Goal: Task Accomplishment & Management: Use online tool/utility

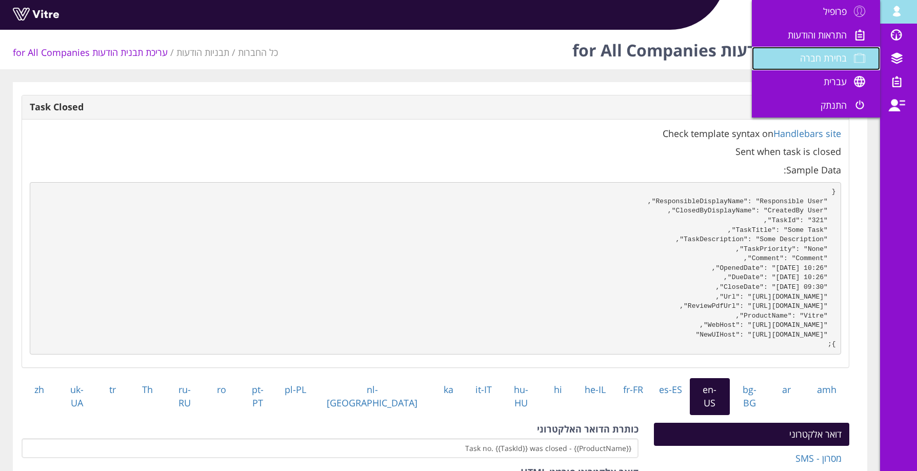
click at [821, 58] on span "בחירת חברה" at bounding box center [823, 58] width 47 height 12
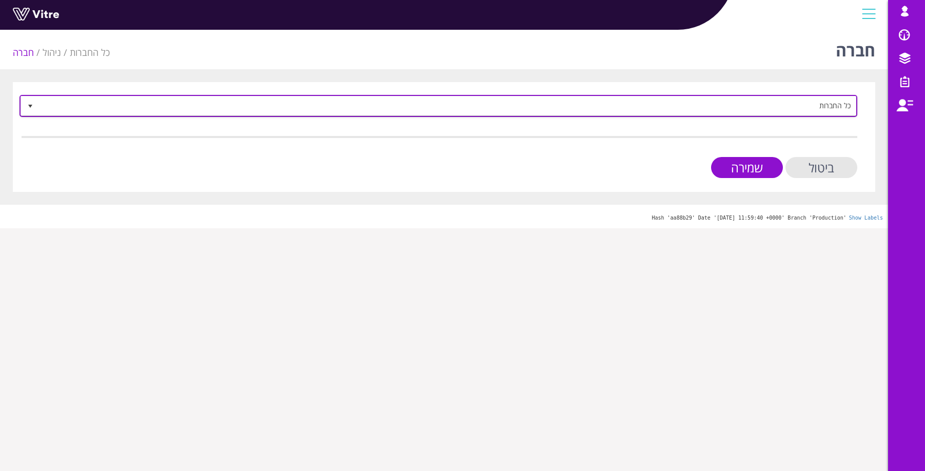
click at [814, 112] on span "כל החברות" at bounding box center [447, 105] width 817 height 18
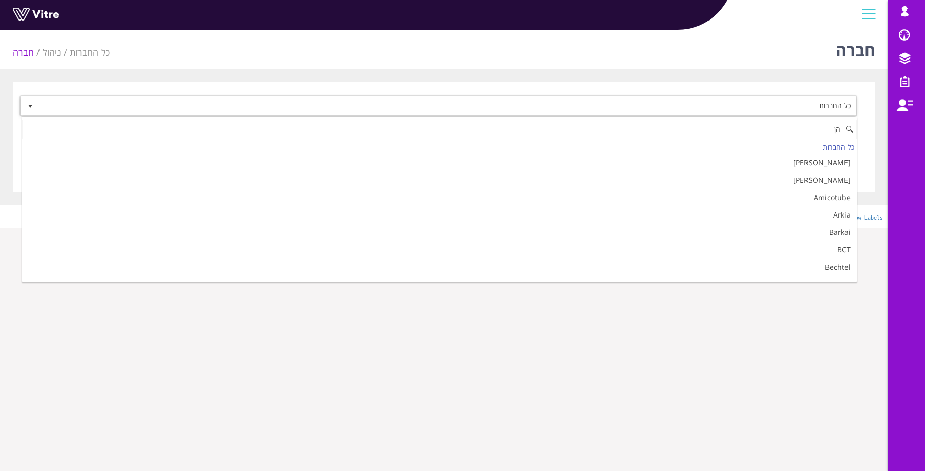
type input "ה"
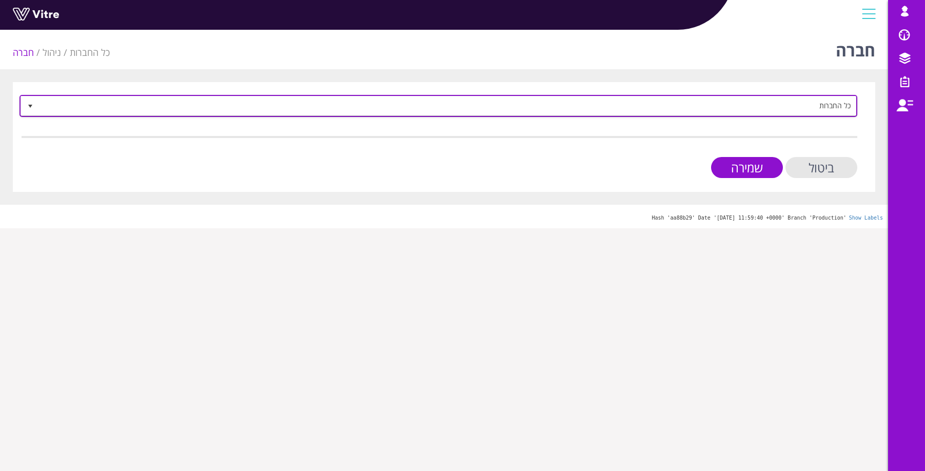
click at [831, 108] on span "כל החברות" at bounding box center [447, 105] width 817 height 18
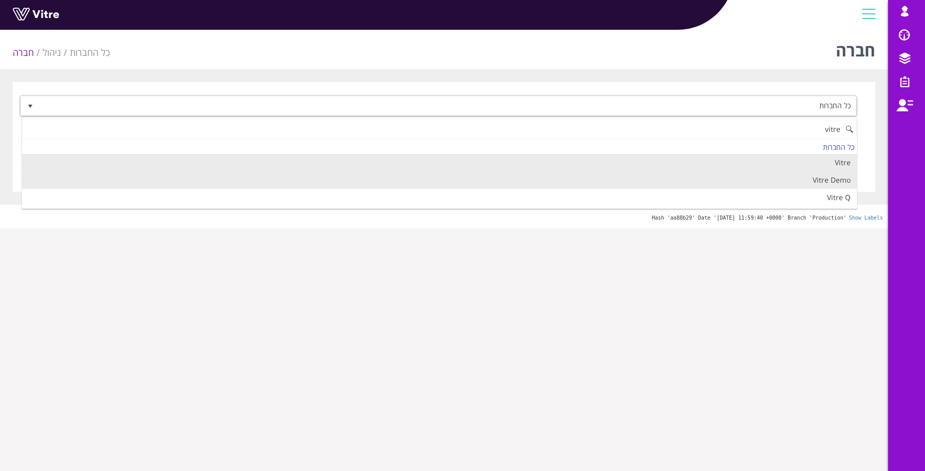
click at [832, 180] on li "Vitre Demo" at bounding box center [439, 179] width 834 height 17
type input "vitre"
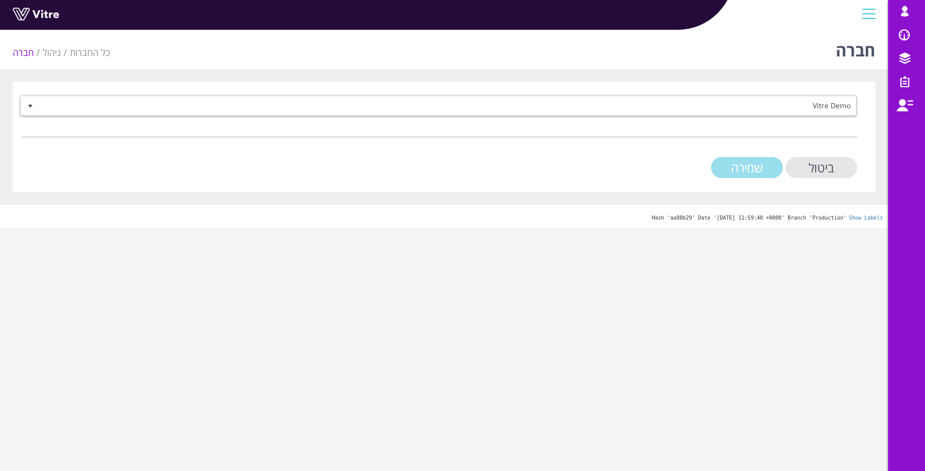
drag, startPoint x: 756, startPoint y: 165, endPoint x: 766, endPoint y: 165, distance: 9.8
click at [756, 165] on input "שמירה" at bounding box center [747, 167] width 72 height 21
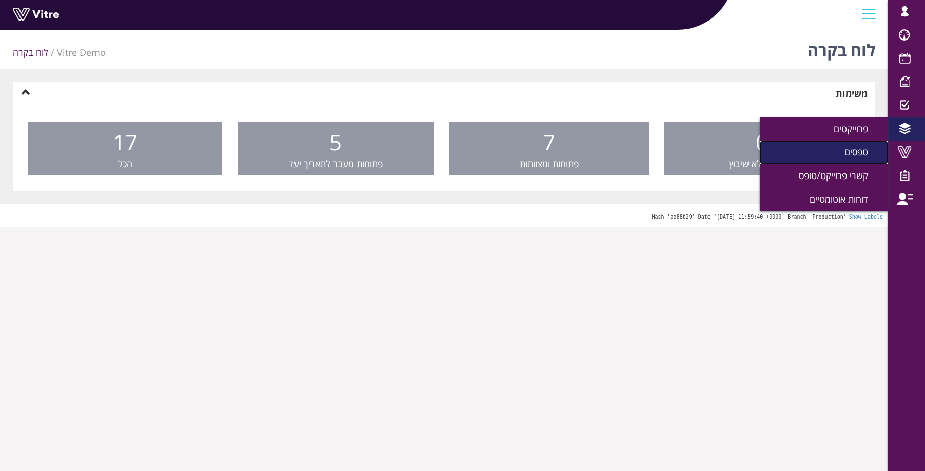
click at [858, 148] on span "טפסים" at bounding box center [862, 152] width 36 height 12
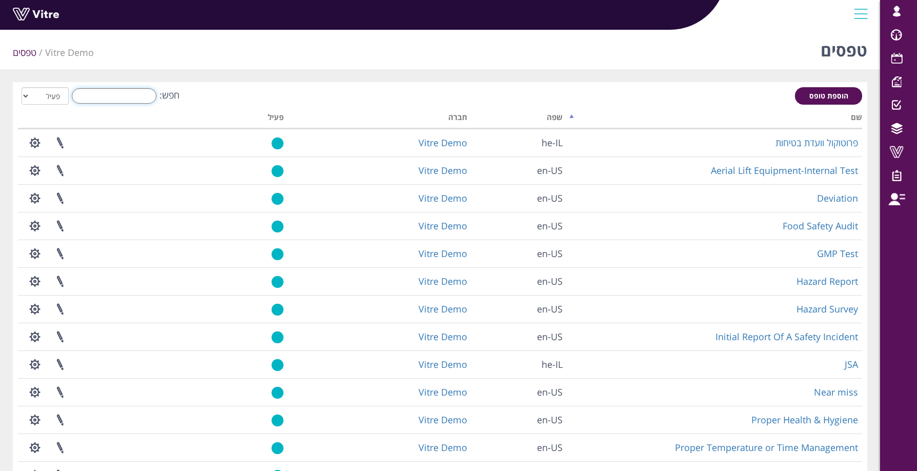
click at [118, 95] on input "חפש:" at bounding box center [114, 95] width 85 height 15
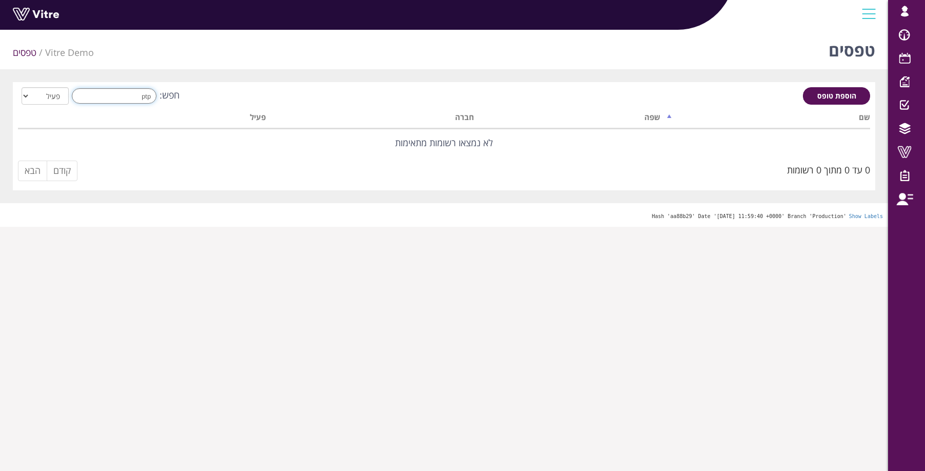
click at [140, 97] on input "ptp" at bounding box center [114, 95] width 85 height 15
click at [140, 96] on input "ptp" at bounding box center [114, 95] width 85 height 15
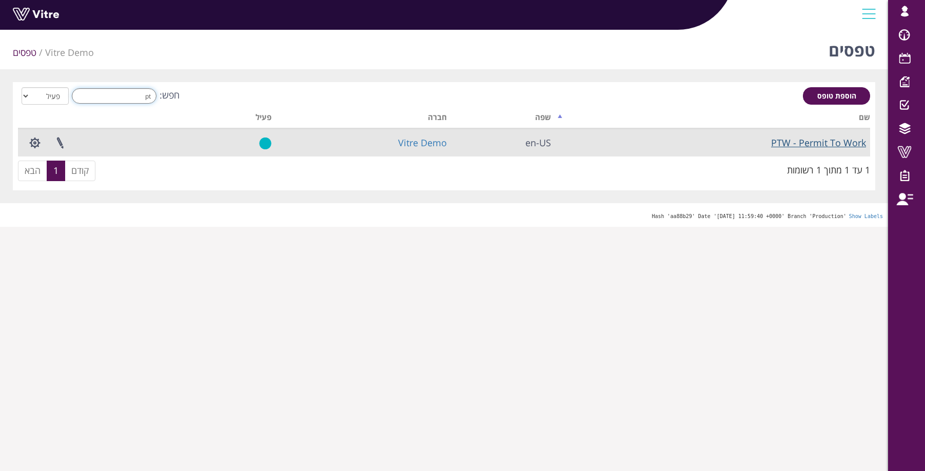
type input "pt"
click at [795, 143] on link "PTW - Permit To Work" at bounding box center [818, 142] width 95 height 12
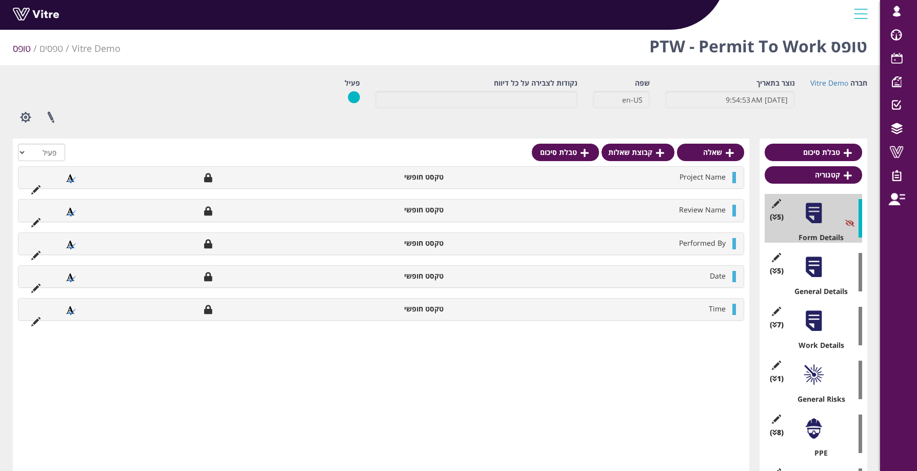
scroll to position [6, 0]
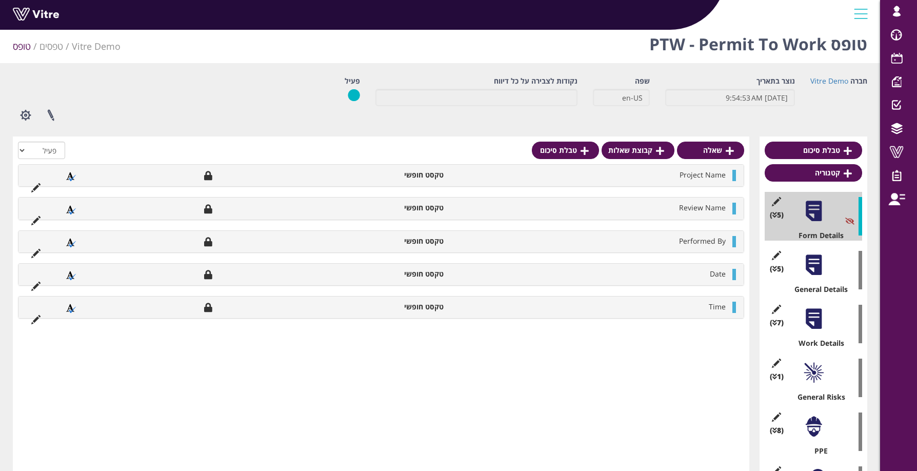
click at [818, 265] on div at bounding box center [813, 264] width 23 height 23
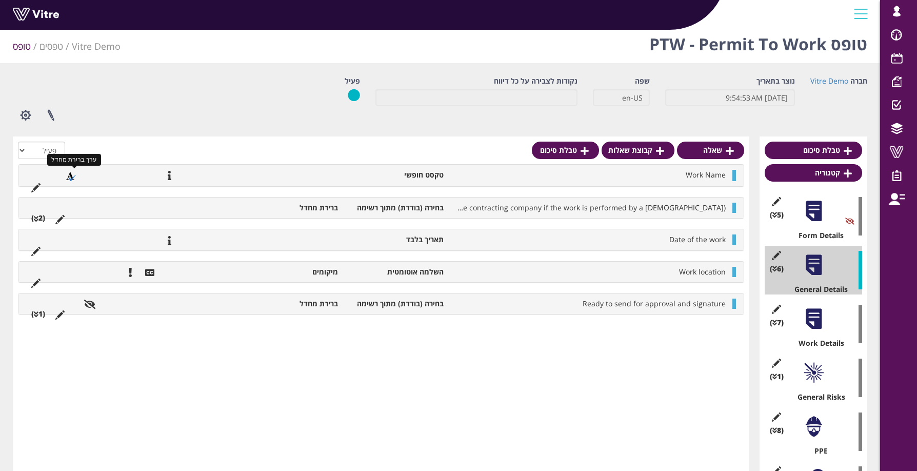
click at [71, 177] on icon at bounding box center [71, 176] width 10 height 9
click at [711, 175] on span "Work Name" at bounding box center [706, 175] width 40 height 10
click at [731, 174] on div "Work Name טקסט חופשי" at bounding box center [380, 176] width 725 height 22
click at [36, 185] on icon at bounding box center [35, 187] width 9 height 9
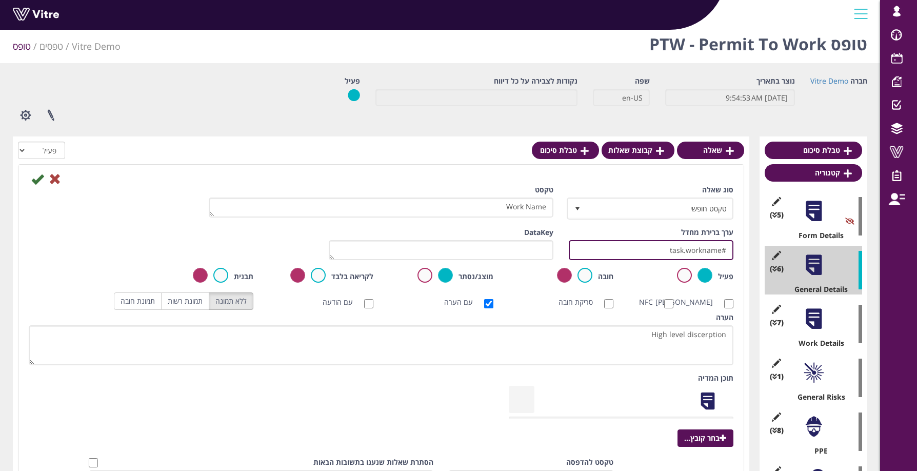
drag, startPoint x: 650, startPoint y: 254, endPoint x: 799, endPoint y: 255, distance: 149.7
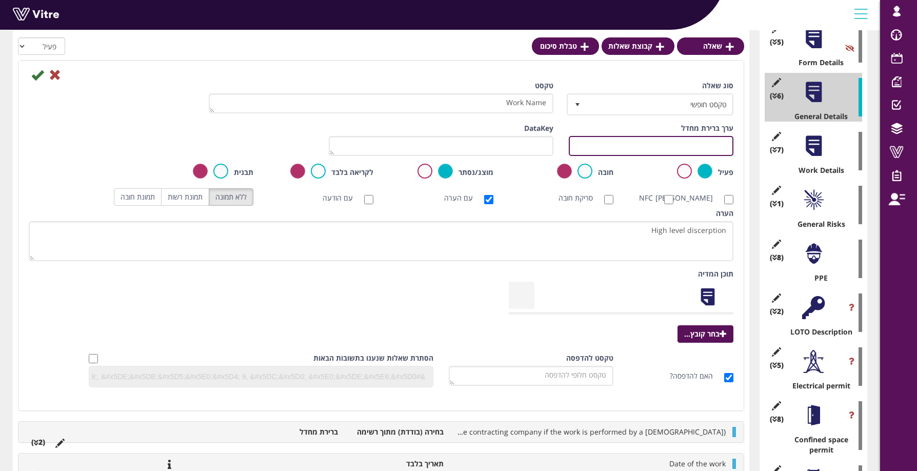
scroll to position [181, 0]
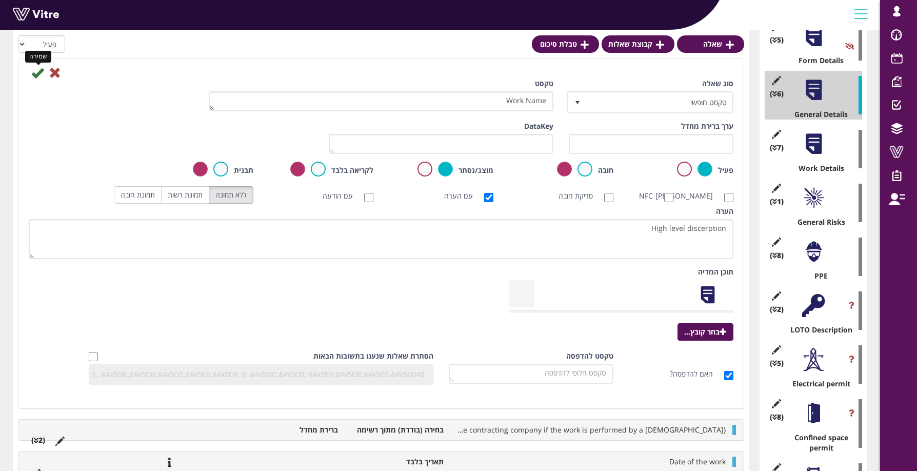
click at [36, 74] on icon at bounding box center [37, 73] width 12 height 12
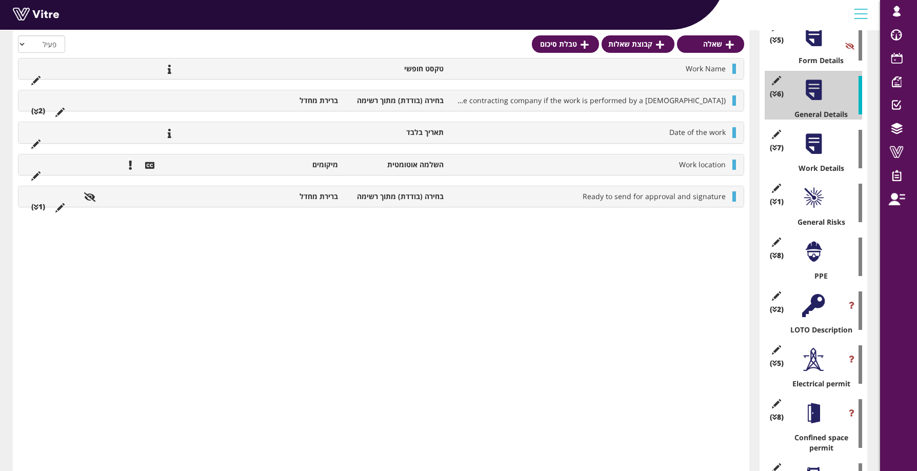
click at [420, 99] on li "בחירה (בודדת) מתוך רשימה" at bounding box center [396, 100] width 106 height 10
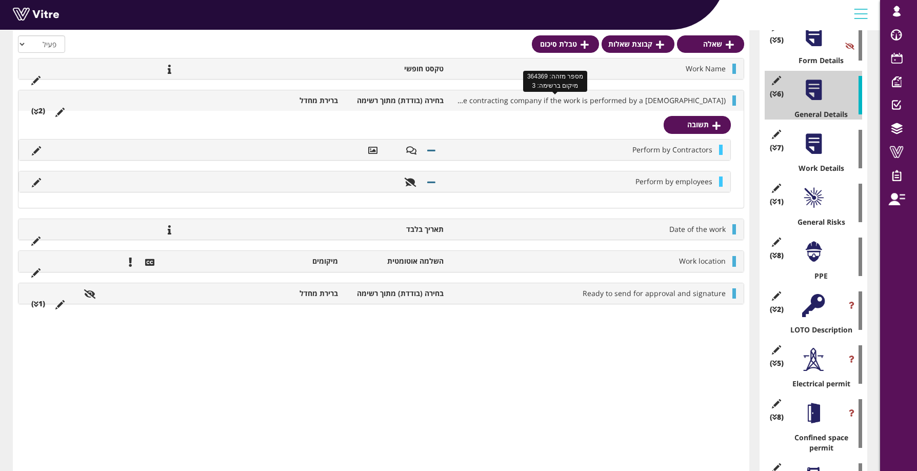
click at [636, 99] on span "Work Performers (enter the name of the contracting company if the work is perfo…" at bounding box center [528, 100] width 396 height 10
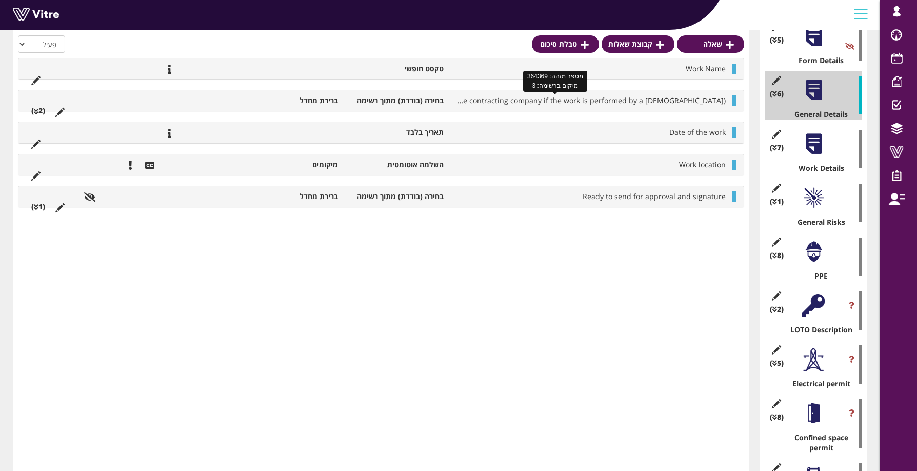
click at [636, 99] on span "Work Performers (enter the name of the contracting company if the work is perfo…" at bounding box center [528, 100] width 396 height 10
